Goal: Task Accomplishment & Management: Use online tool/utility

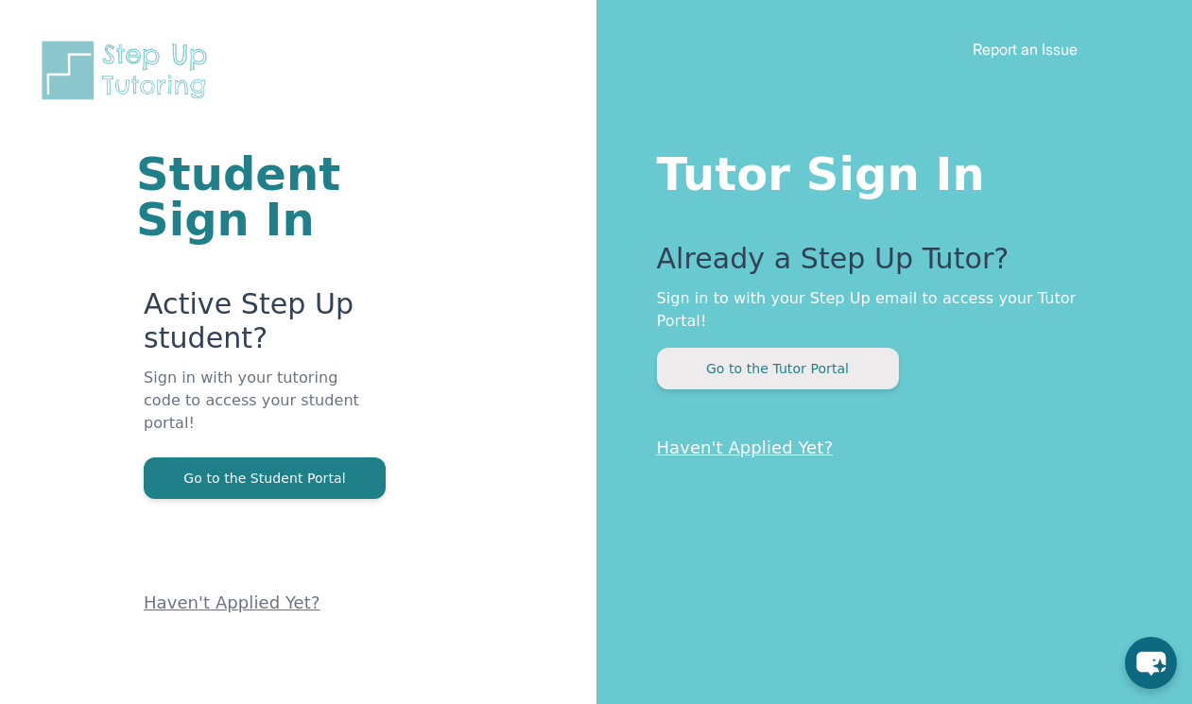
click at [790, 352] on button "Go to the Tutor Portal" at bounding box center [778, 369] width 242 height 42
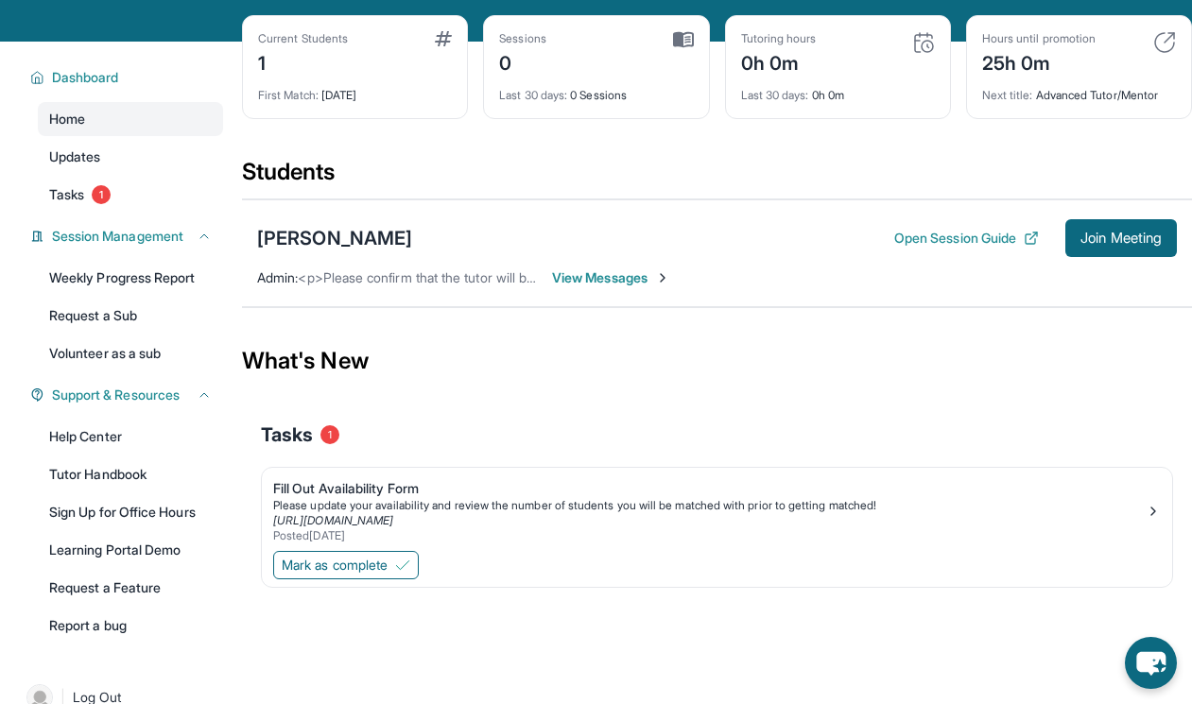
scroll to position [121, 0]
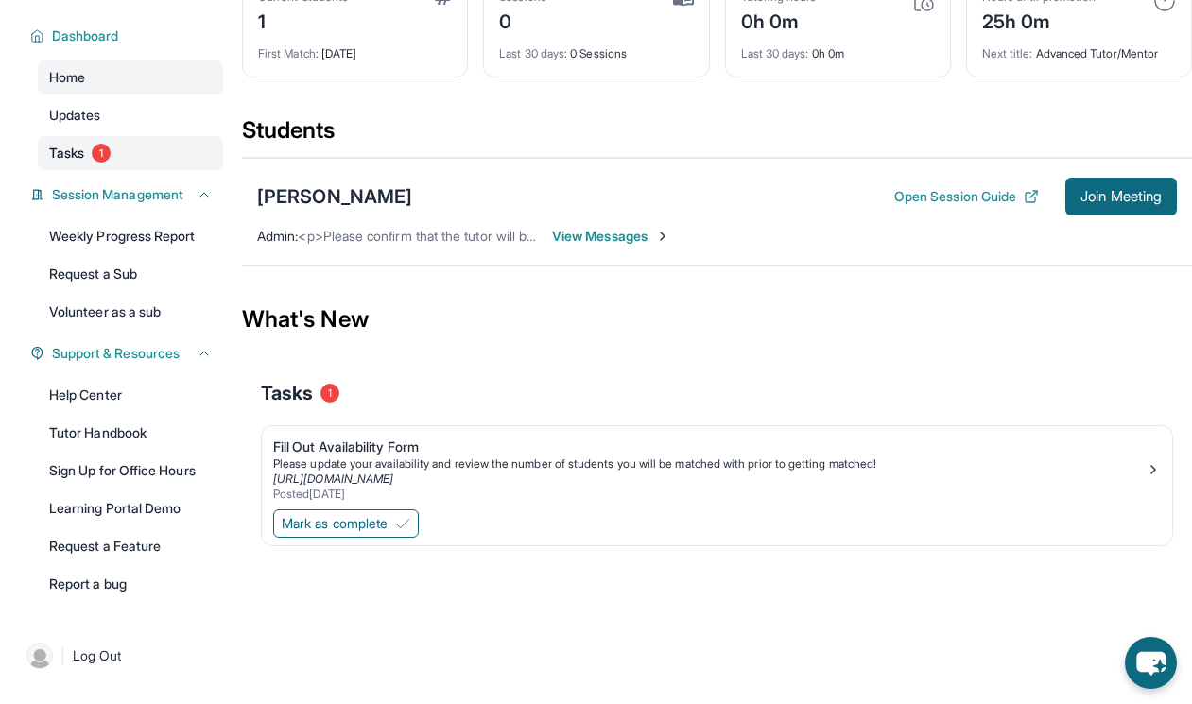
click at [131, 159] on link "Tasks 1" at bounding box center [130, 153] width 185 height 34
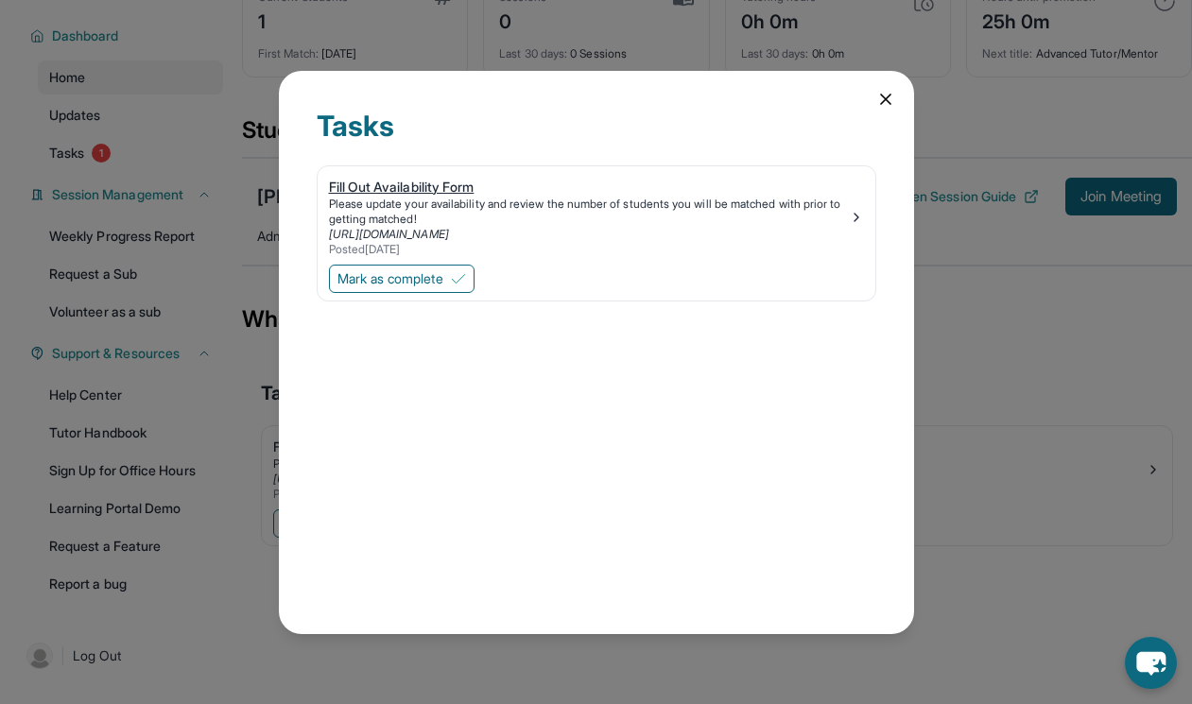
click at [594, 229] on div "[URL][DOMAIN_NAME]" at bounding box center [589, 234] width 520 height 15
click at [886, 96] on icon at bounding box center [885, 99] width 9 height 9
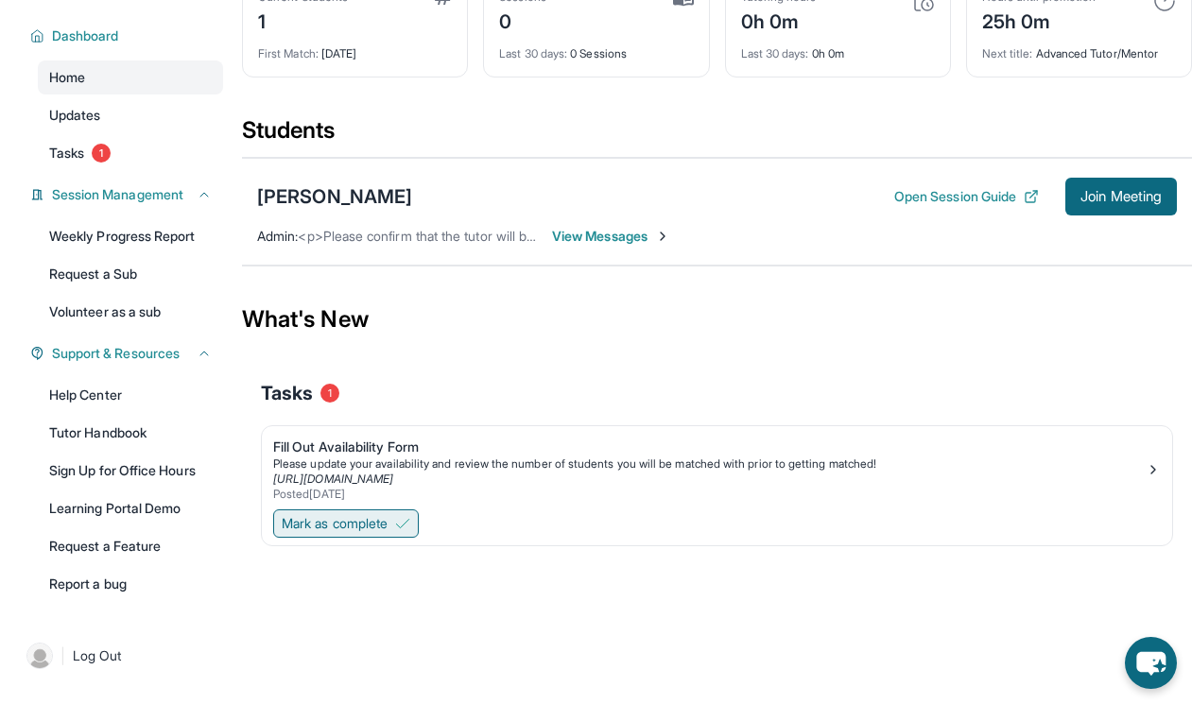
click at [338, 527] on span "Mark as complete" at bounding box center [335, 523] width 106 height 19
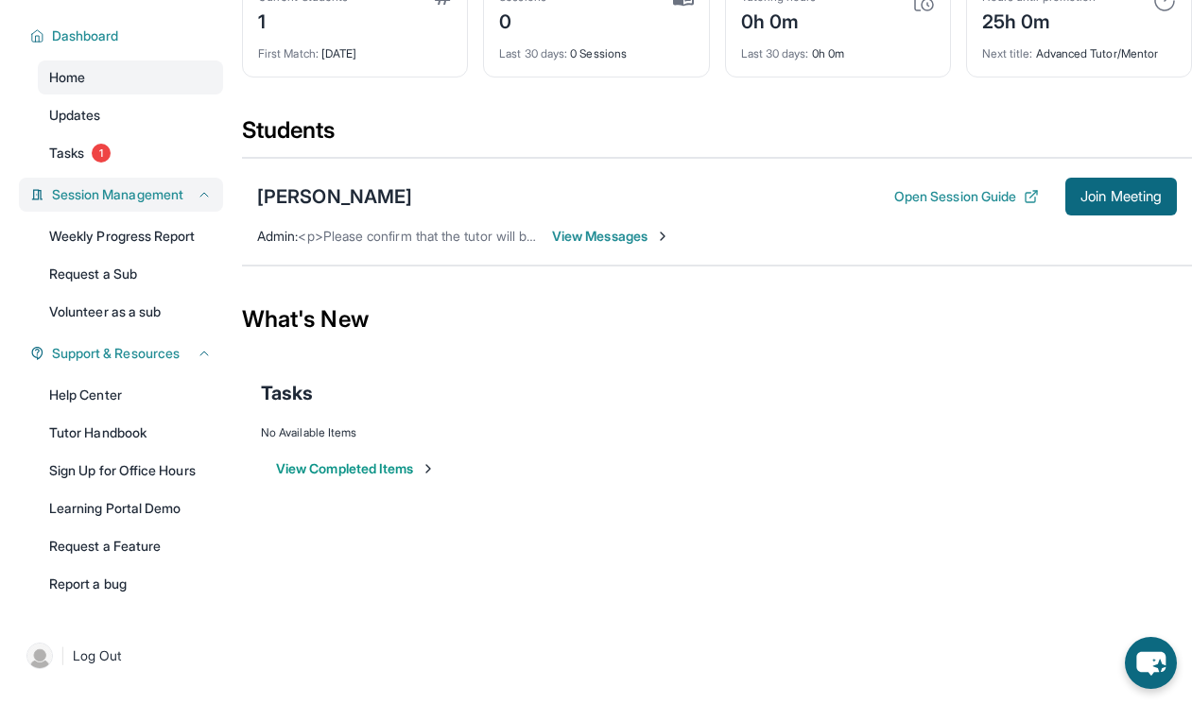
click at [172, 181] on div "Session Management" at bounding box center [121, 195] width 204 height 34
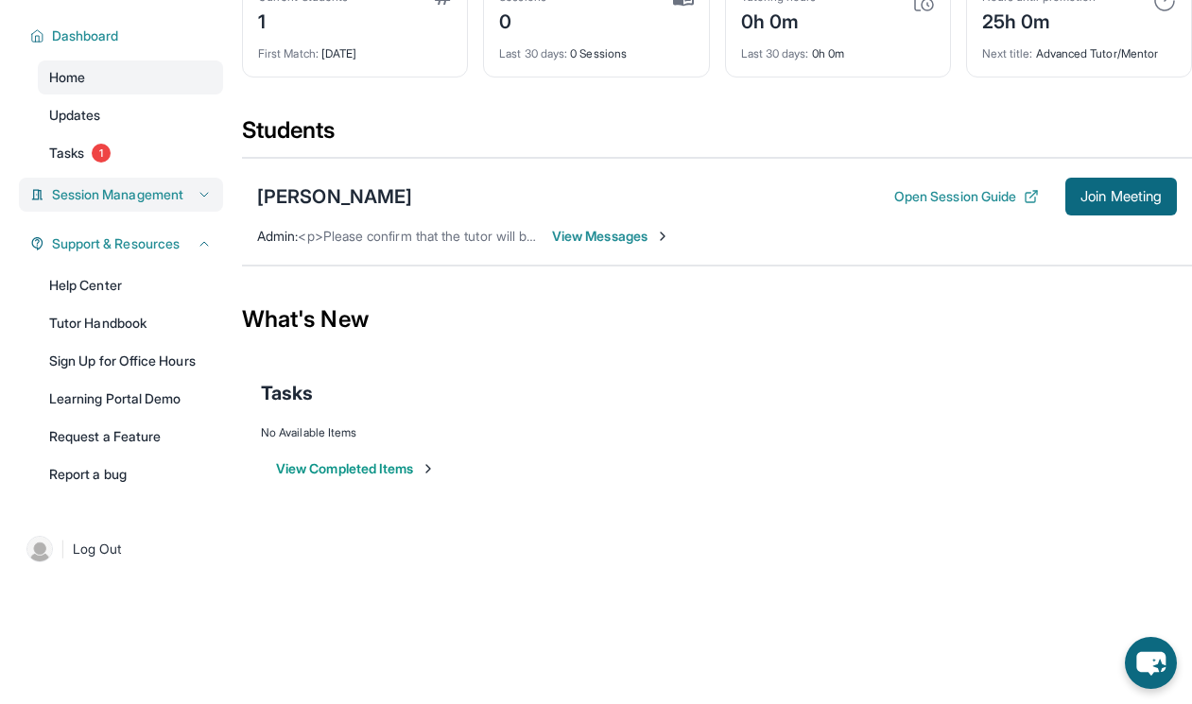
click at [172, 195] on span "Session Management" at bounding box center [117, 194] width 131 height 19
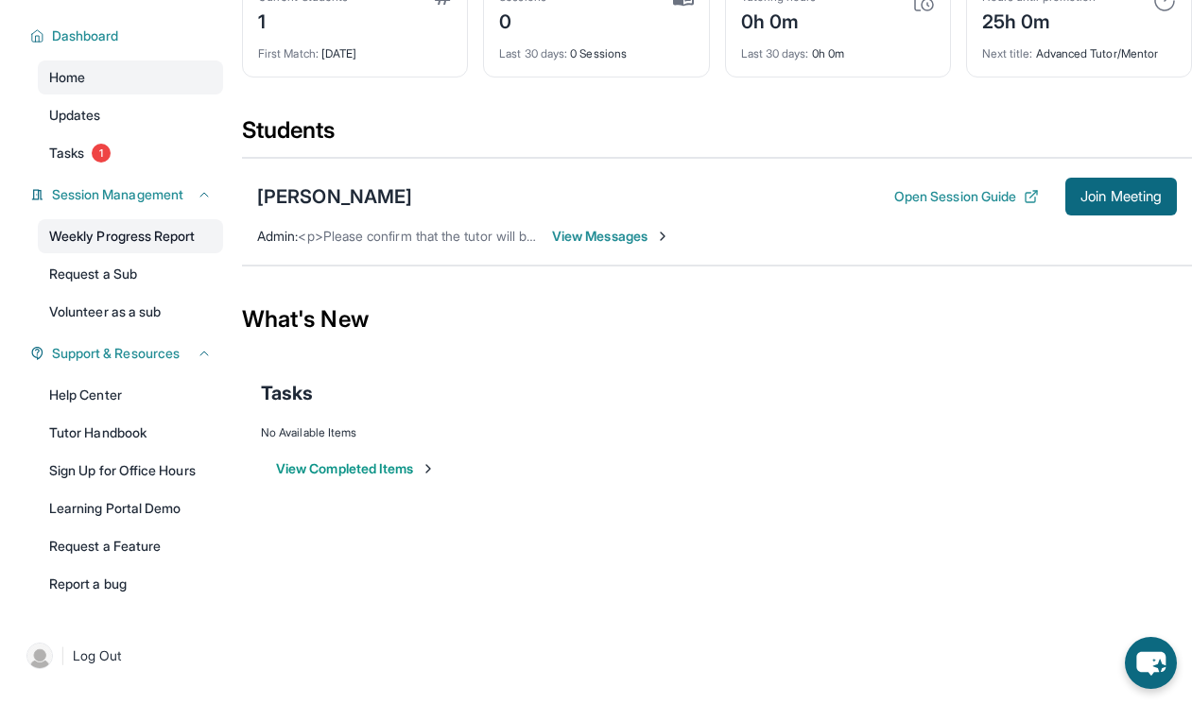
click at [167, 239] on link "Weekly Progress Report" at bounding box center [130, 236] width 185 height 34
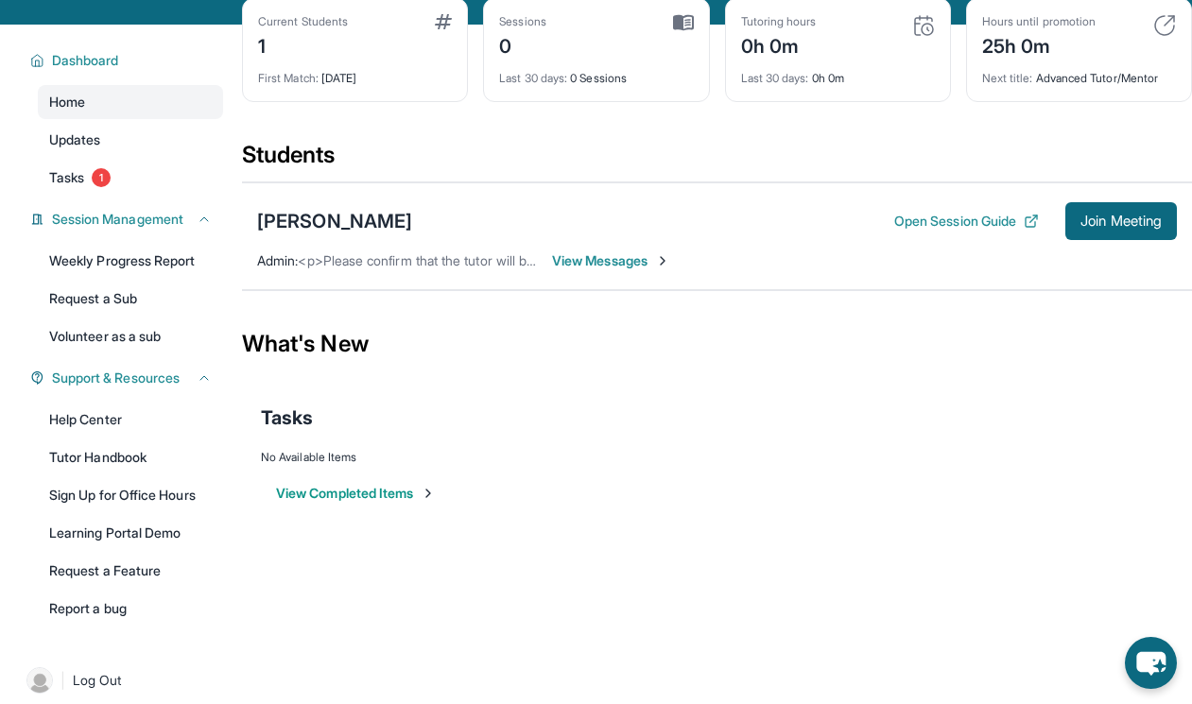
scroll to position [95, 0]
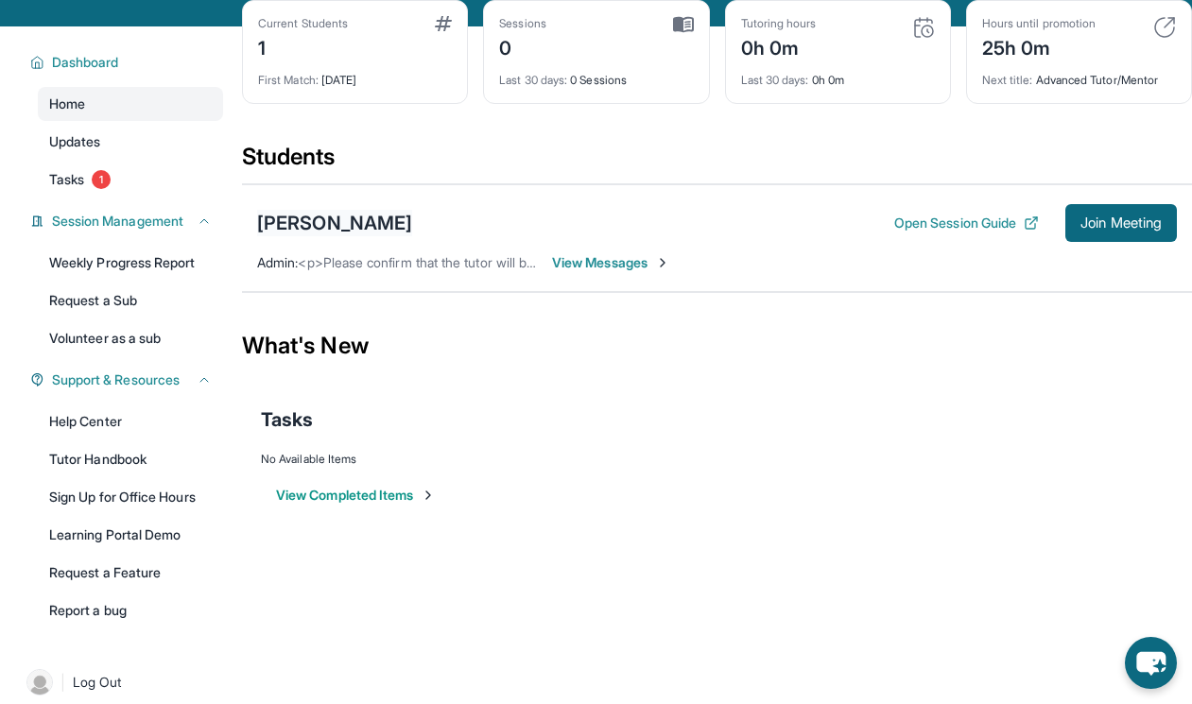
click at [282, 223] on div "[PERSON_NAME]" at bounding box center [334, 223] width 155 height 26
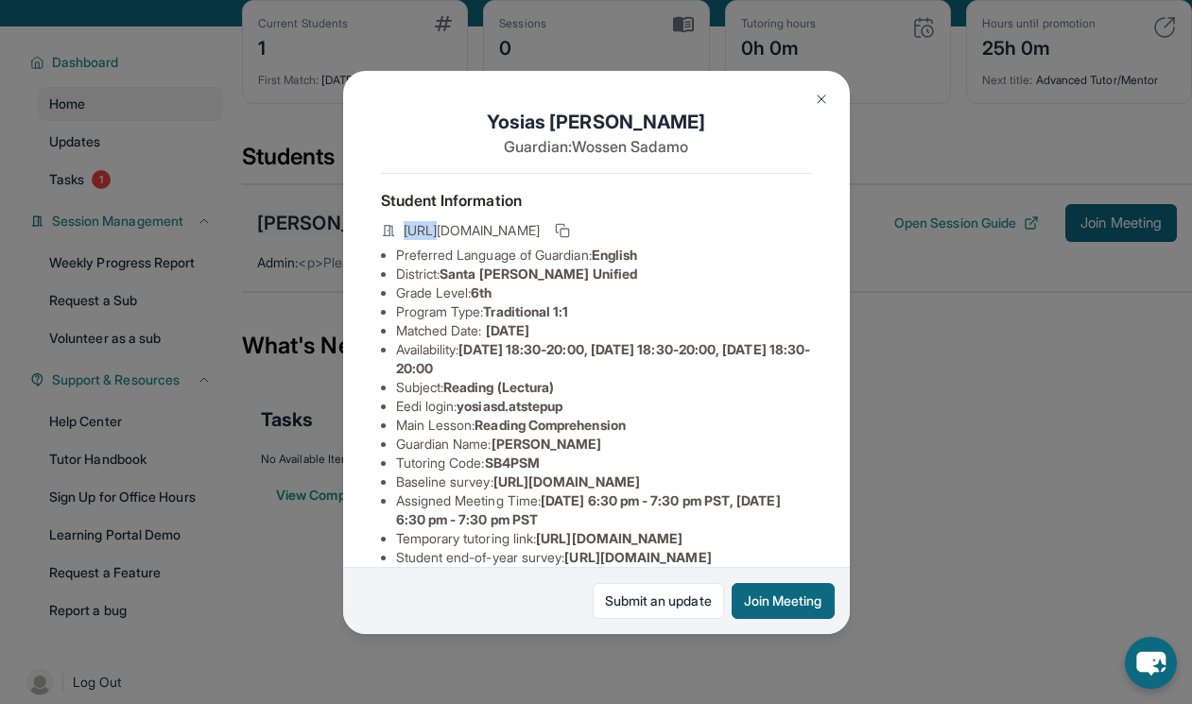
click at [282, 223] on div "[PERSON_NAME] Guardian: [PERSON_NAME] Student Information [URL][DOMAIN_NAME] Pr…" at bounding box center [596, 352] width 1192 height 704
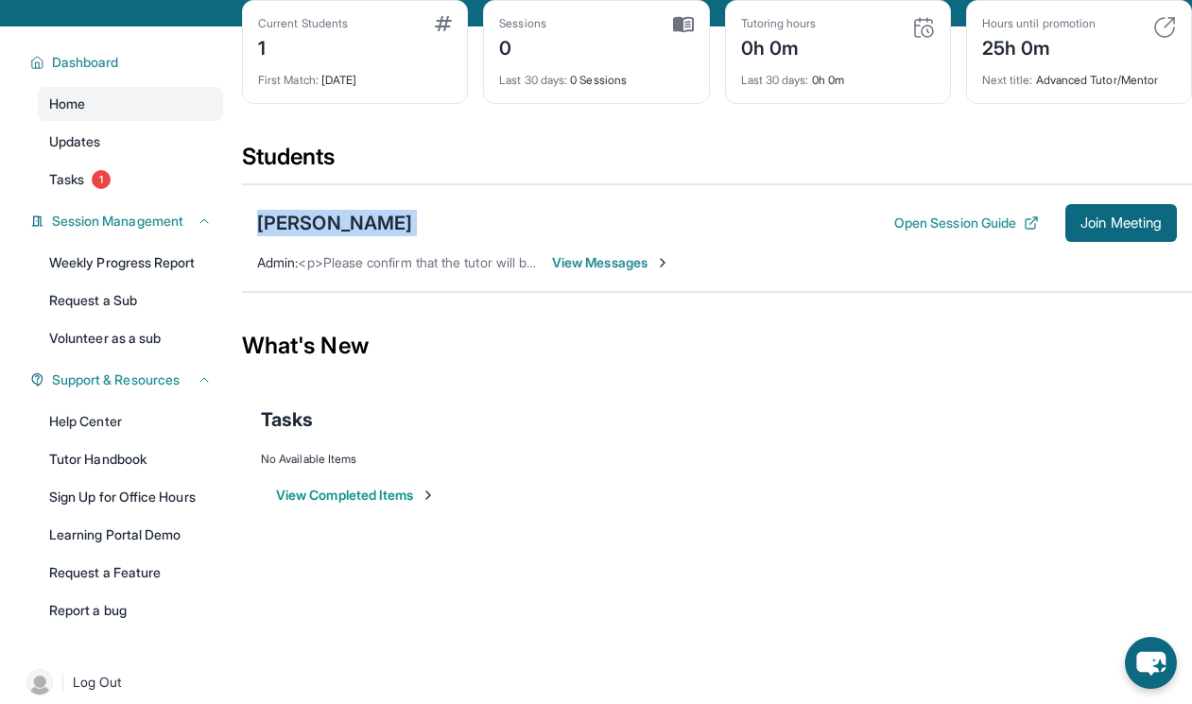
click at [282, 223] on div "[PERSON_NAME]" at bounding box center [334, 223] width 155 height 26
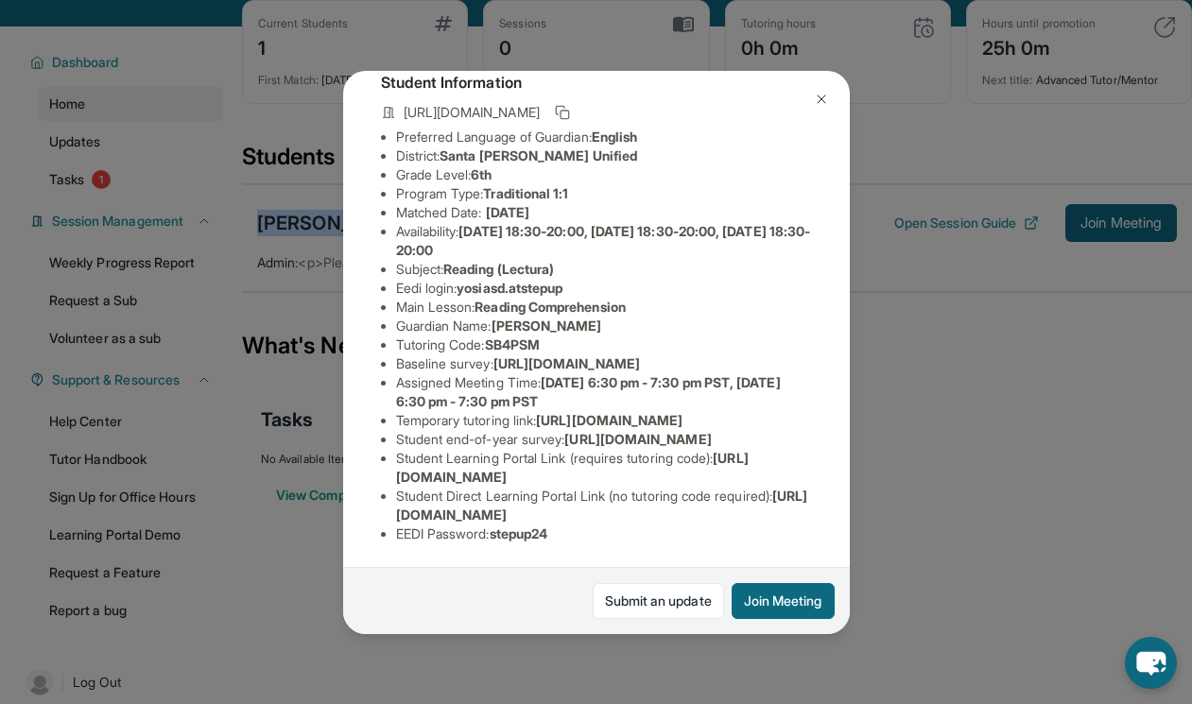
scroll to position [288, 0]
click at [823, 94] on img at bounding box center [821, 99] width 15 height 15
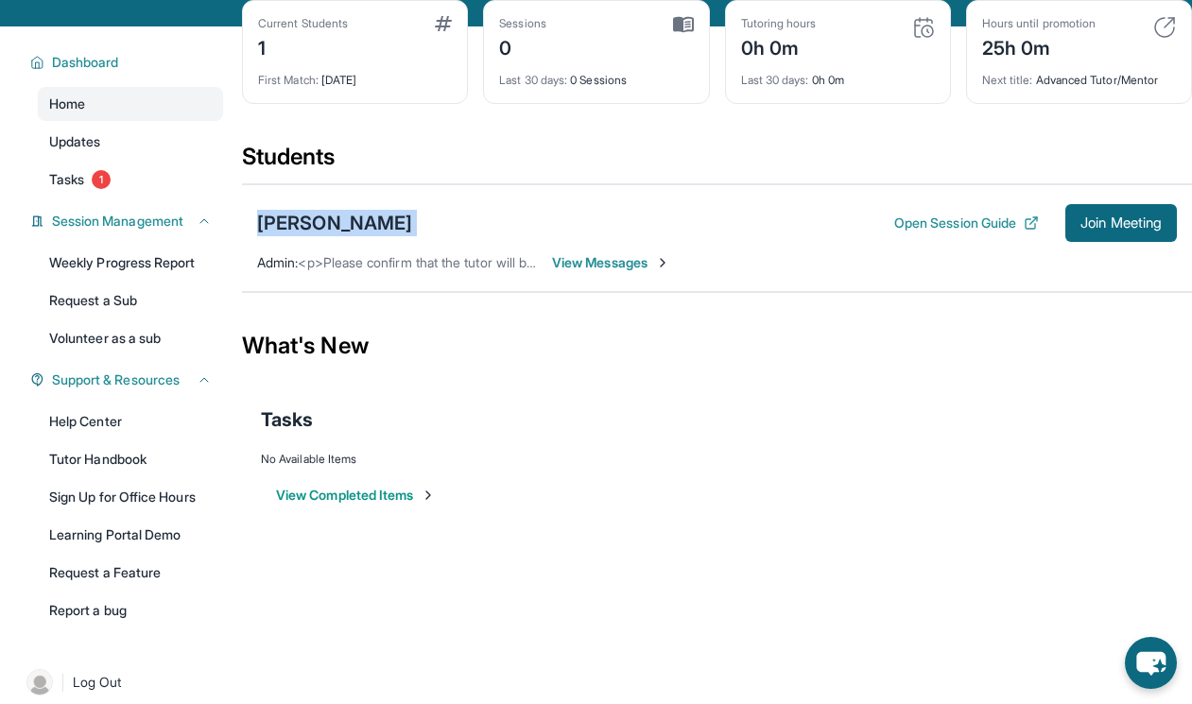
click at [462, 213] on div "[PERSON_NAME] Open Session Guide Join Meeting" at bounding box center [717, 223] width 920 height 38
